Goal: Transaction & Acquisition: Purchase product/service

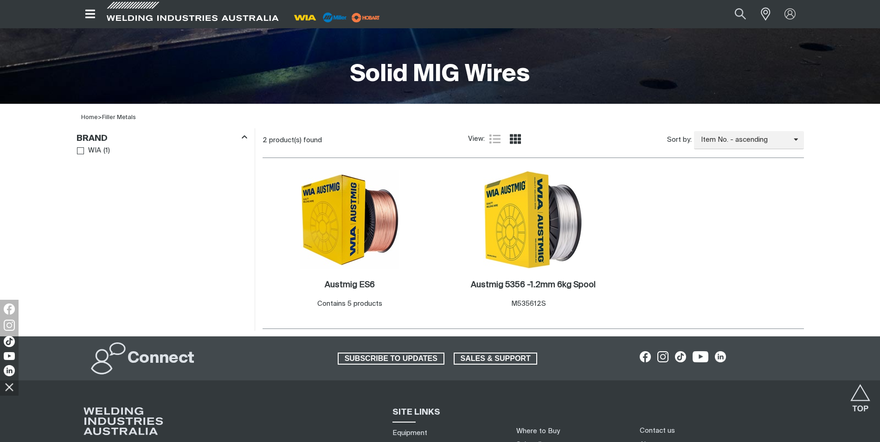
scroll to position [185, 0]
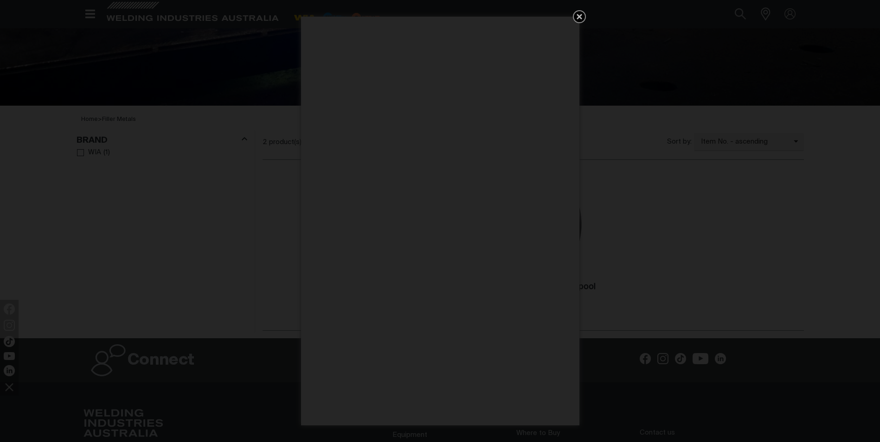
click at [579, 13] on icon "Get 5 WIA Welding Guides Free!" at bounding box center [579, 16] width 11 height 11
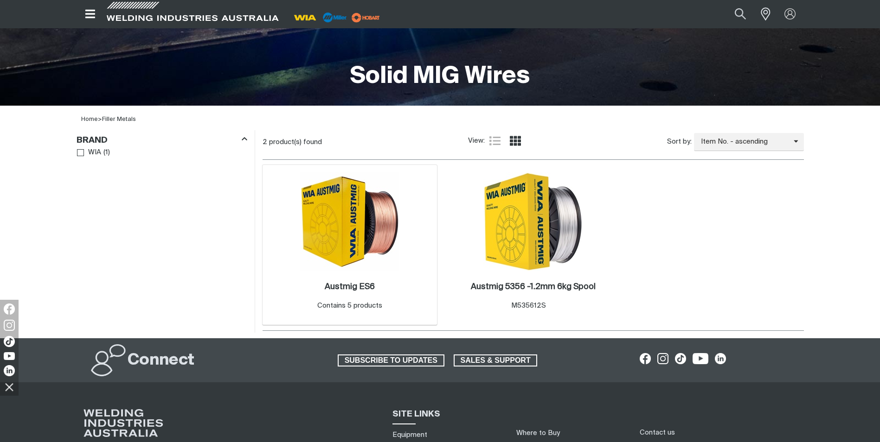
click at [325, 236] on img at bounding box center [349, 221] width 99 height 99
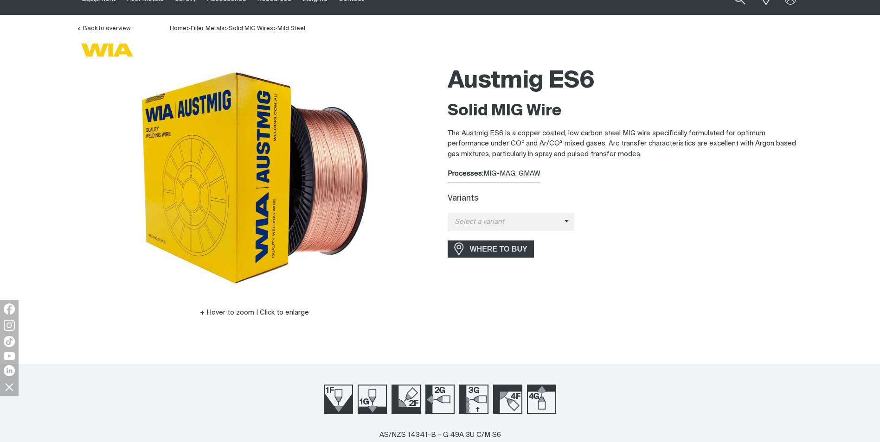
scroll to position [46, 0]
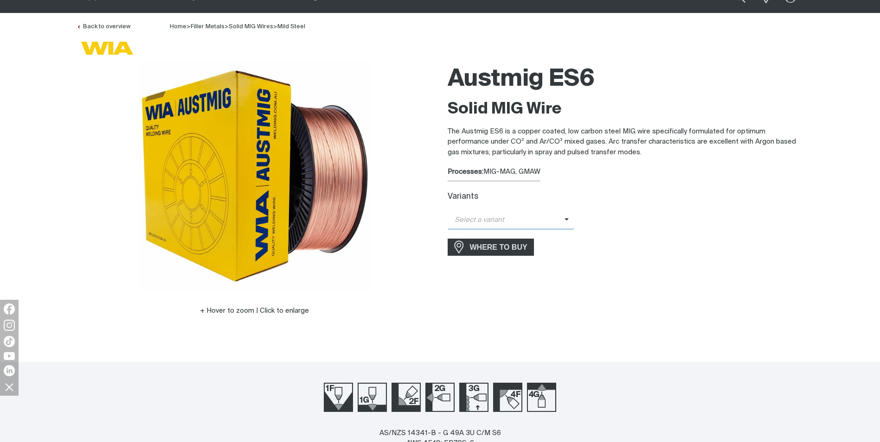
click at [543, 222] on span "Select a variant" at bounding box center [505, 220] width 117 height 11
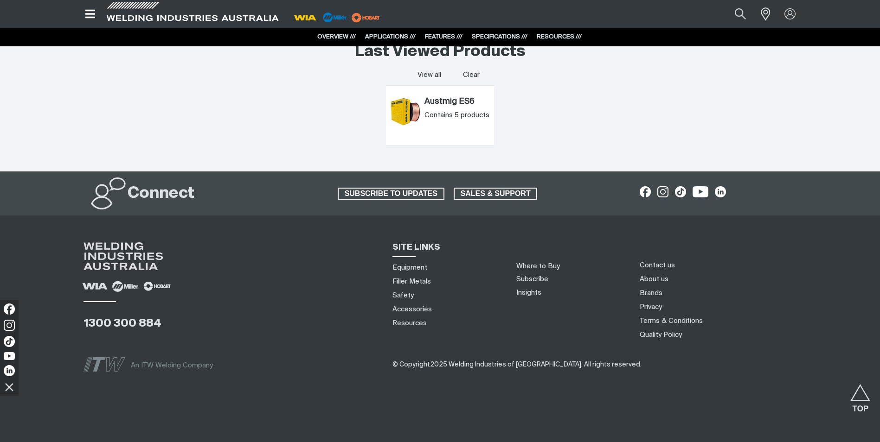
scroll to position [1894, 0]
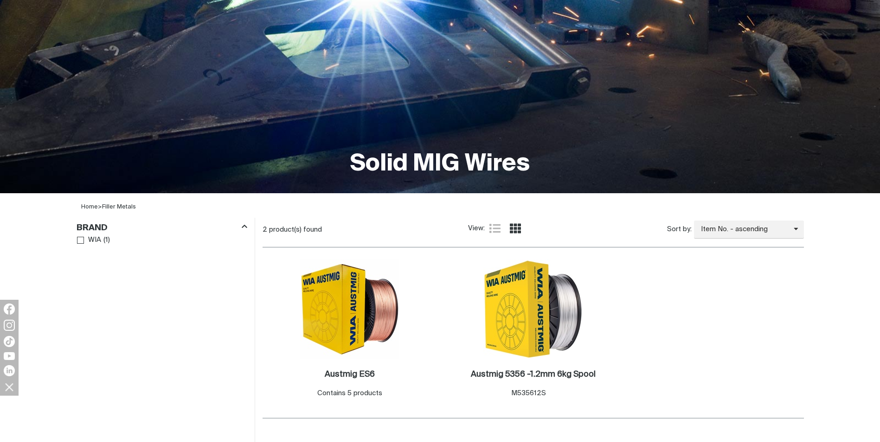
scroll to position [185, 0]
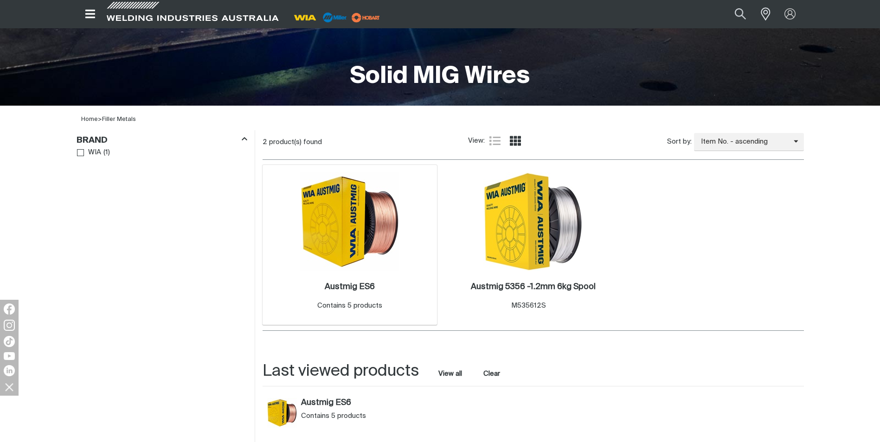
click at [381, 227] on img at bounding box center [349, 221] width 99 height 99
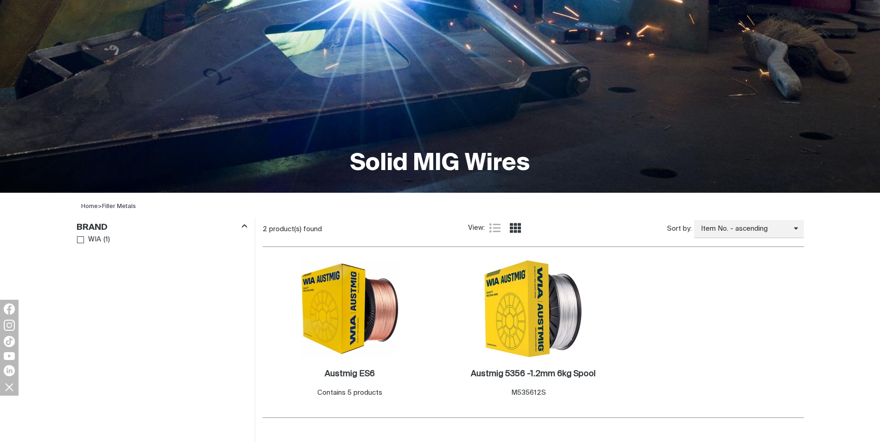
scroll to position [165, 0]
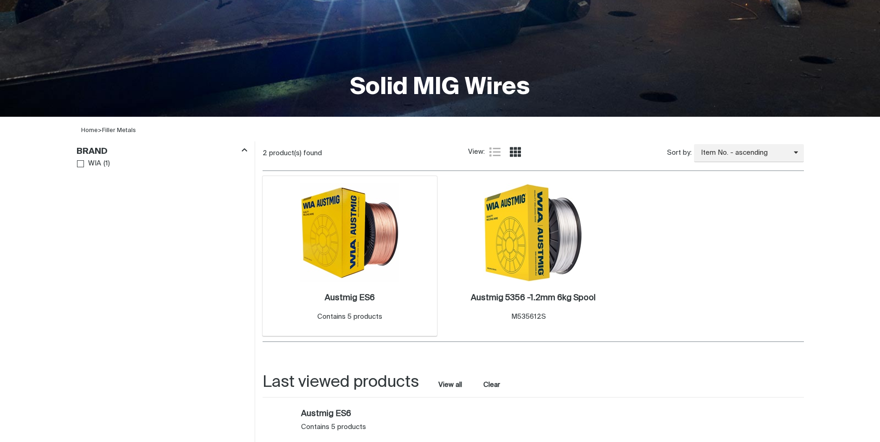
scroll to position [185, 0]
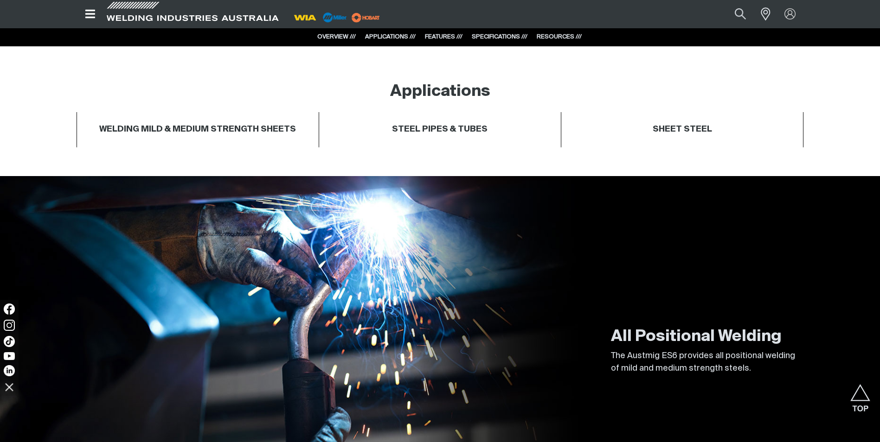
scroll to position [464, 0]
